Goal: Contribute content

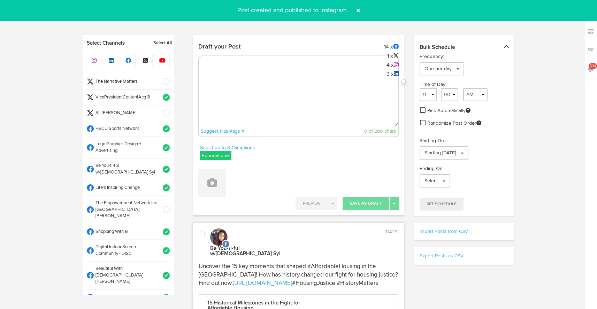
select select "10"
select select "01"
select select "11"
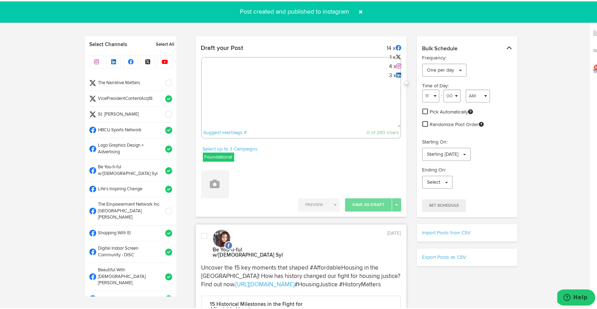
click at [270, 94] on textarea at bounding box center [301, 103] width 199 height 46
paste textarea "🏈 Ready for the "Greatest Homecoming on Earth"? Dive into HBCU traditions, fash…"
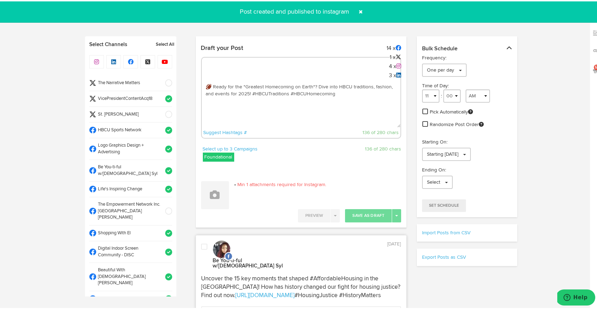
paste textarea "[URL][DOMAIN_NAME]"
type textarea "🏈 Ready for the "Greatest Homecoming on Earth"? Dive into HBCU traditions, fash…"
click at [213, 199] on button at bounding box center [215, 194] width 28 height 28
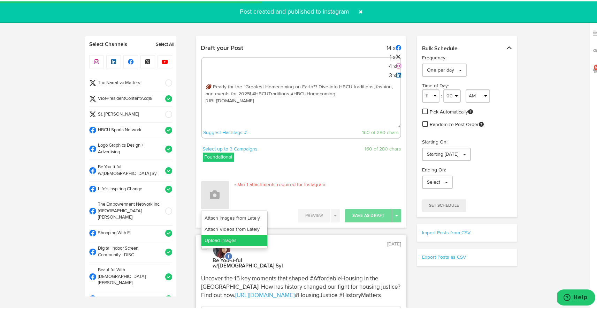
click at [226, 241] on link "Upload Images" at bounding box center [235, 238] width 66 height 11
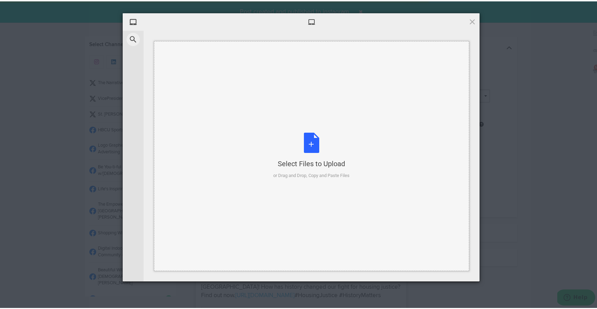
click at [312, 137] on div "Select Files to Upload or Drag and Drop, Copy and Paste Files" at bounding box center [312, 154] width 76 height 46
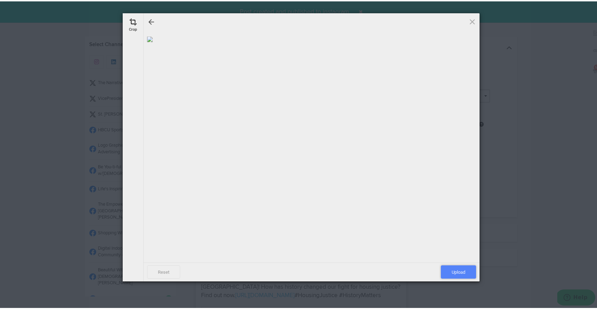
click at [445, 267] on span "Upload" at bounding box center [458, 270] width 35 height 13
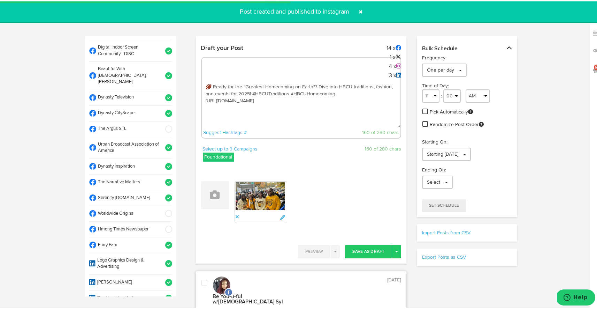
scroll to position [201, 0]
click at [161, 208] on span at bounding box center [167, 211] width 12 height 7
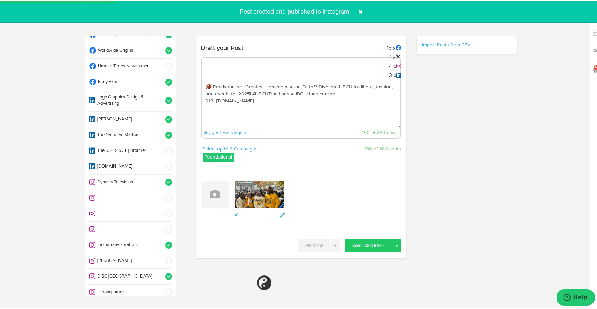
scroll to position [364, 0]
click at [395, 239] on button "Toggle Dropdown" at bounding box center [396, 243] width 9 height 13
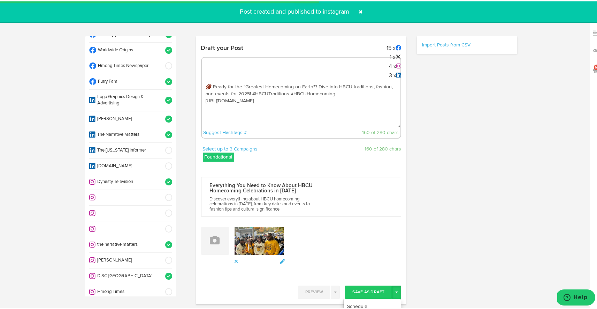
select select "11"
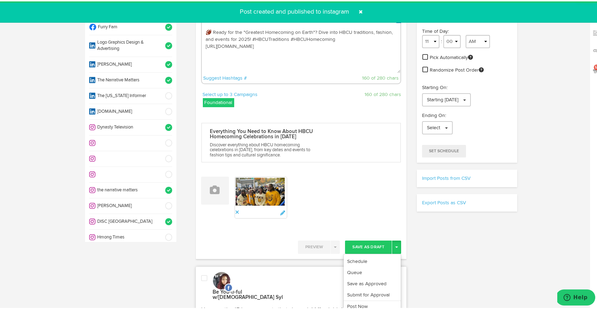
scroll to position [92, 0]
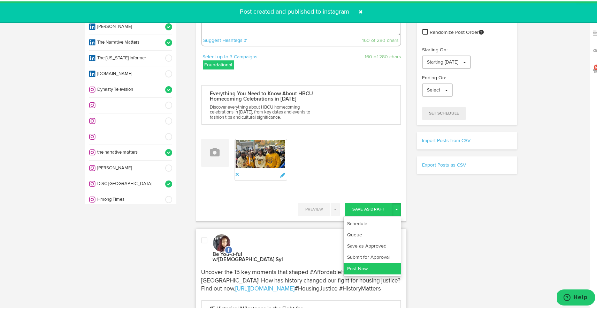
click at [376, 265] on link "Post Now" at bounding box center [372, 267] width 57 height 11
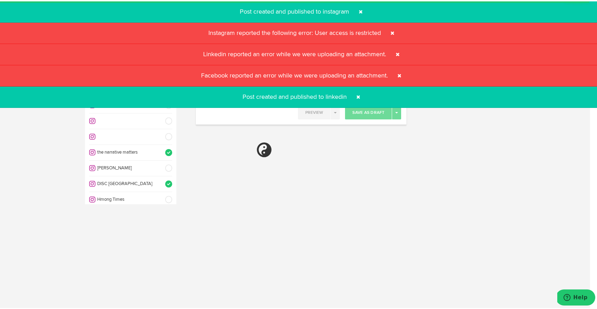
select select "11"
